Goal: Communication & Community: Answer question/provide support

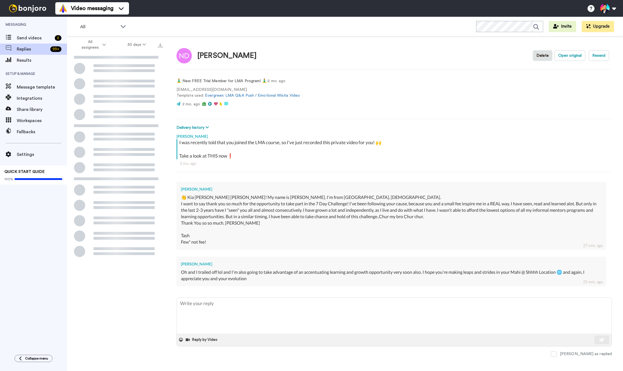
click at [387, 90] on div "🧘‍♂️ New FREE Trial Member for LMA Program! 🧘‍♂️ : 2 mo. ago [EMAIL_ADDRESS][DO…" at bounding box center [394, 94] width 435 height 38
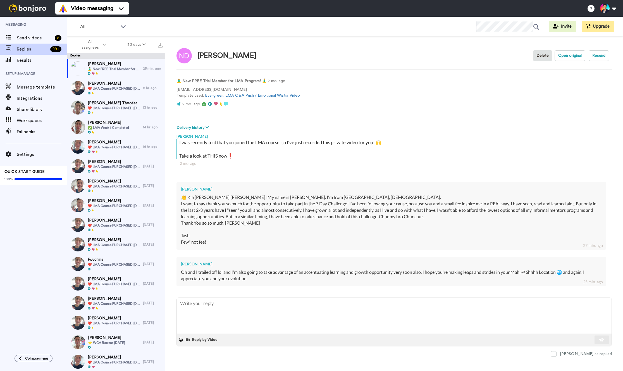
click at [387, 90] on div "🧘‍♂️ New FREE Trial Member for LMA Program! 🧘‍♂️ : 2 mo. ago [EMAIL_ADDRESS][DO…" at bounding box center [394, 94] width 435 height 38
click at [276, 145] on div "I was recently told that you joined the LMA course, so I've just recorded this …" at bounding box center [394, 149] width 431 height 20
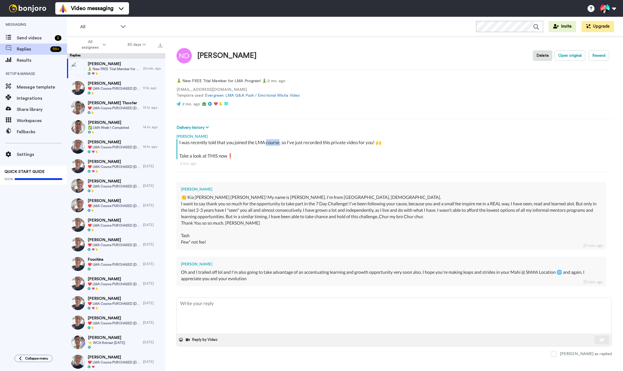
click at [276, 145] on div "I was recently told that you joined the LMA course, so I've just recorded this …" at bounding box center [394, 149] width 431 height 20
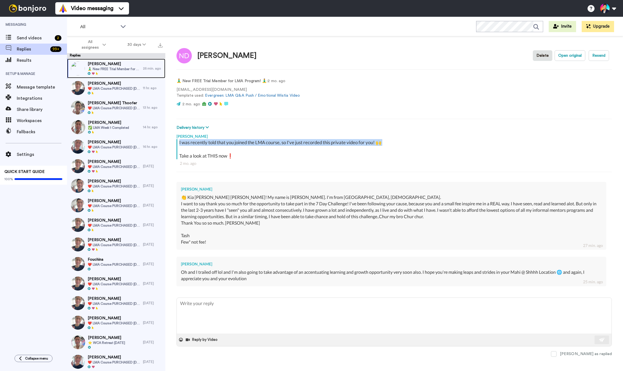
click at [145, 70] on div "25 min. ago" at bounding box center [153, 68] width 20 height 4
click at [135, 80] on div "[PERSON_NAME] ❤️️ LMA Course PURCHASED [DATE] ❤️️" at bounding box center [105, 88] width 76 height 20
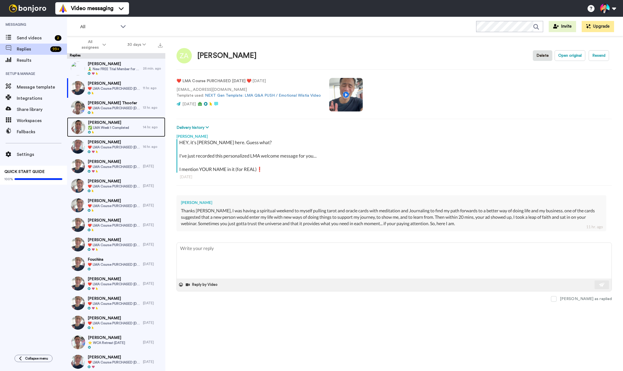
click at [134, 120] on div "Raven West ✅ LMA Week 1 Completed" at bounding box center [105, 127] width 76 height 20
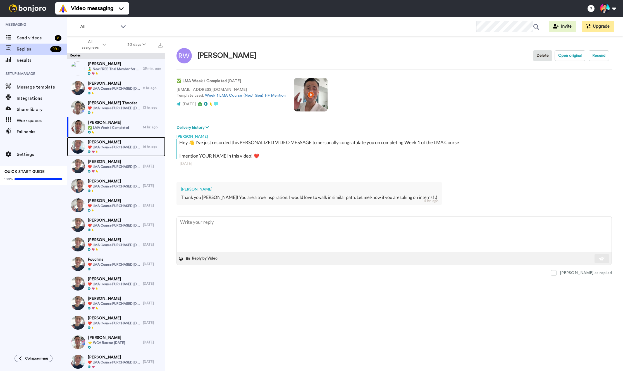
click at [131, 153] on div at bounding box center [114, 152] width 53 height 4
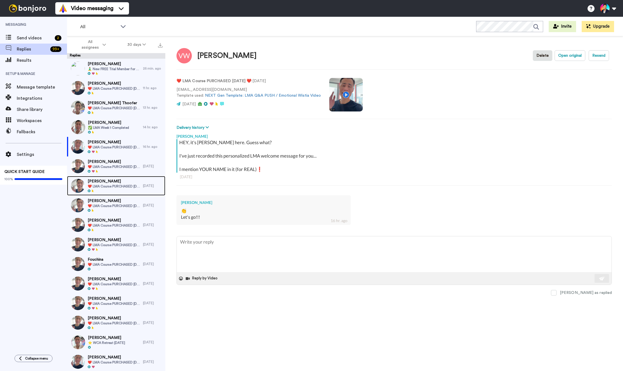
click at [128, 179] on span "[PERSON_NAME]" at bounding box center [114, 181] width 53 height 6
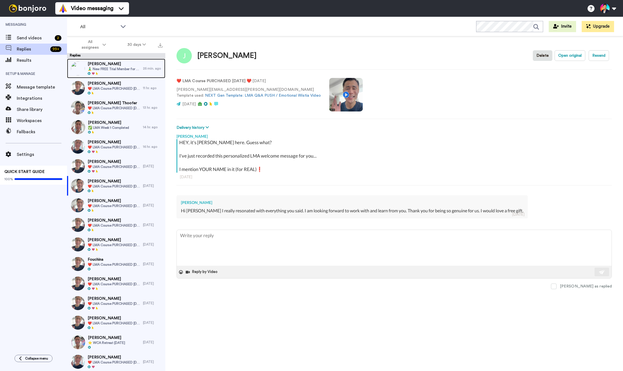
click at [130, 74] on div at bounding box center [114, 74] width 53 height 4
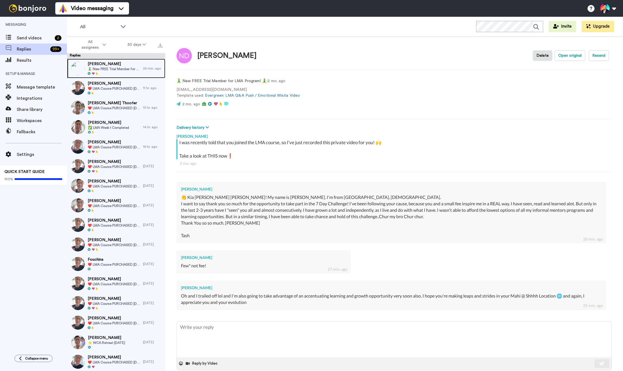
click at [130, 72] on div at bounding box center [114, 74] width 53 height 4
type textarea "x"
click at [241, 120] on div "[PERSON_NAME] Delete Open original Resend 🧘‍♂️ New FREE Trial Member for LMA Pr…" at bounding box center [394, 213] width 458 height 354
click at [234, 110] on div "🧘‍♂️ New FREE Trial Member for LMA Program! 🧘‍♂️ : 2 mo. ago [EMAIL_ADDRESS][DO…" at bounding box center [394, 94] width 435 height 38
click at [295, 207] on div "👏 Kia [PERSON_NAME] [PERSON_NAME]! My name is [PERSON_NAME]. I'm from [GEOGRAPH…" at bounding box center [391, 216] width 421 height 45
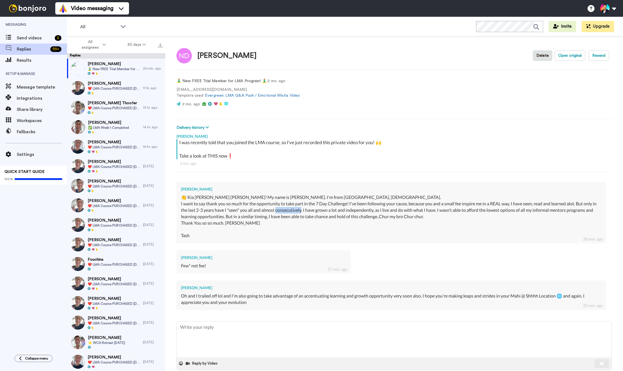
click at [295, 207] on div "👏 Kia [PERSON_NAME] [PERSON_NAME]! My name is [PERSON_NAME]. I'm from [GEOGRAPH…" at bounding box center [391, 216] width 421 height 45
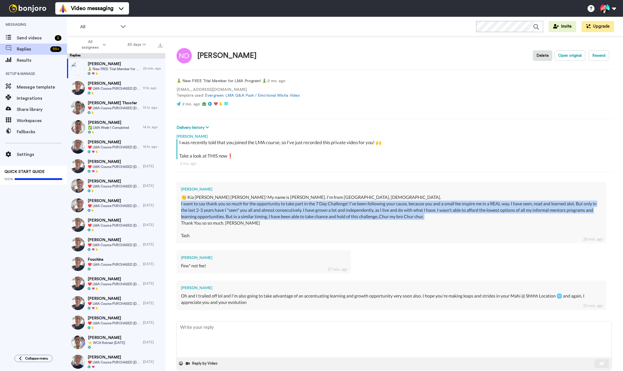
click at [295, 207] on div "👏 Kia [PERSON_NAME] [PERSON_NAME]! My name is [PERSON_NAME]. I'm from [GEOGRAPH…" at bounding box center [391, 216] width 421 height 45
